Goal: Information Seeking & Learning: Learn about a topic

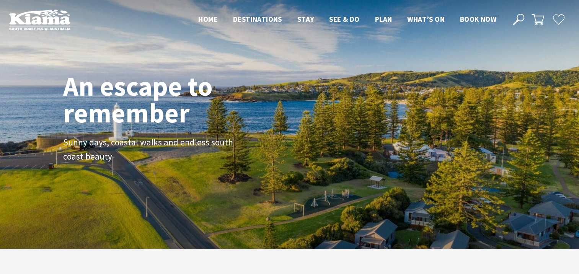
scroll to position [124, 585]
drag, startPoint x: 409, startPoint y: 0, endPoint x: 39, endPoint y: 52, distance: 373.8
click at [39, 52] on div "An escape to remember Sunny days, coastal walks and endless south coast beauty" at bounding box center [289, 124] width 579 height 249
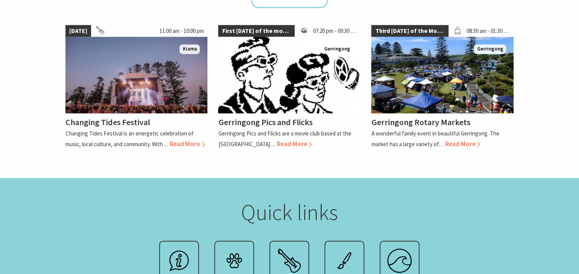
scroll to position [766, 0]
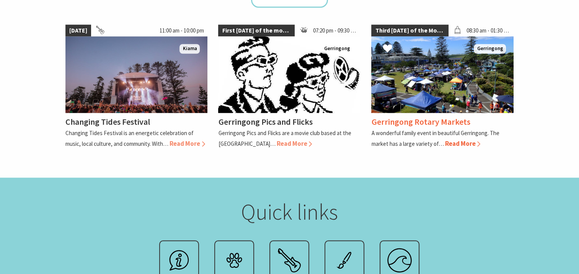
click at [462, 139] on span "Read More" at bounding box center [463, 143] width 36 height 8
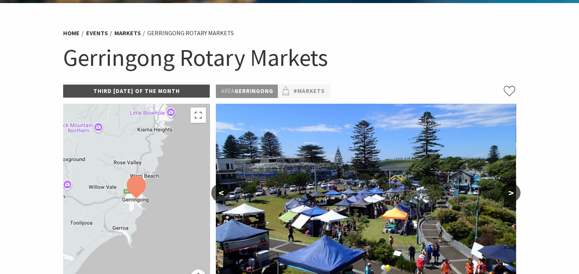
scroll to position [77, 0]
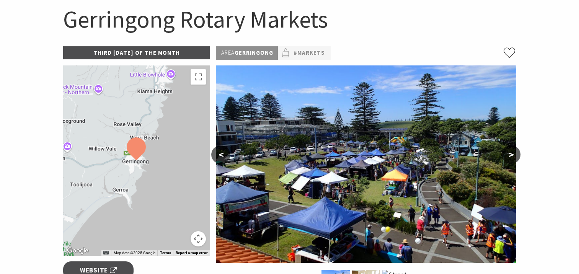
click at [514, 153] on button ">" at bounding box center [510, 154] width 19 height 18
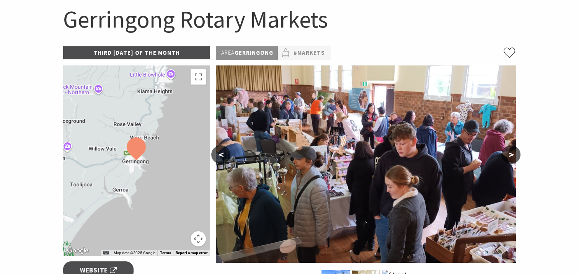
click at [514, 153] on button ">" at bounding box center [510, 154] width 19 height 18
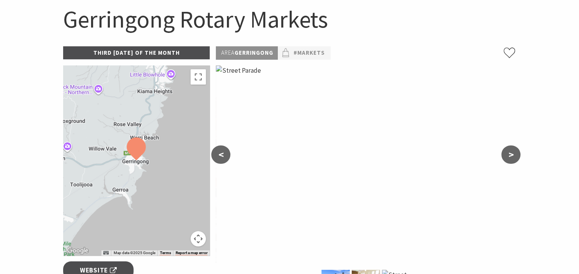
click at [514, 153] on button ">" at bounding box center [510, 154] width 19 height 18
